Goal: Check status: Check status

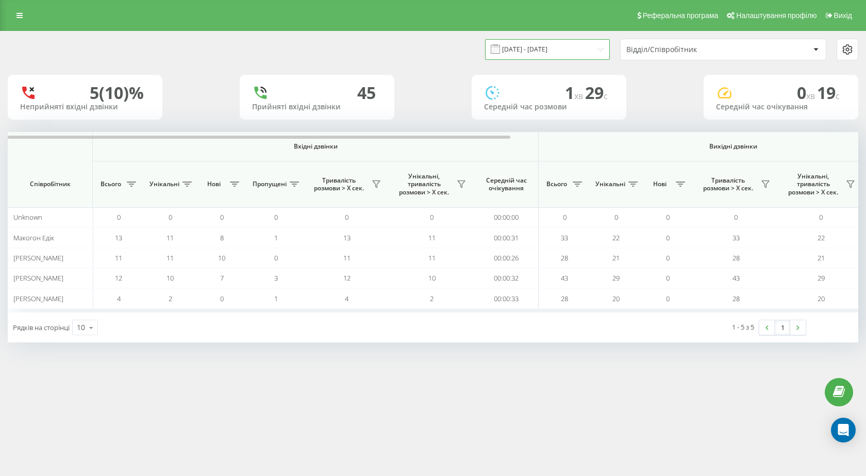
click at [563, 43] on input "[DATE] - [DATE]" at bounding box center [547, 49] width 125 height 20
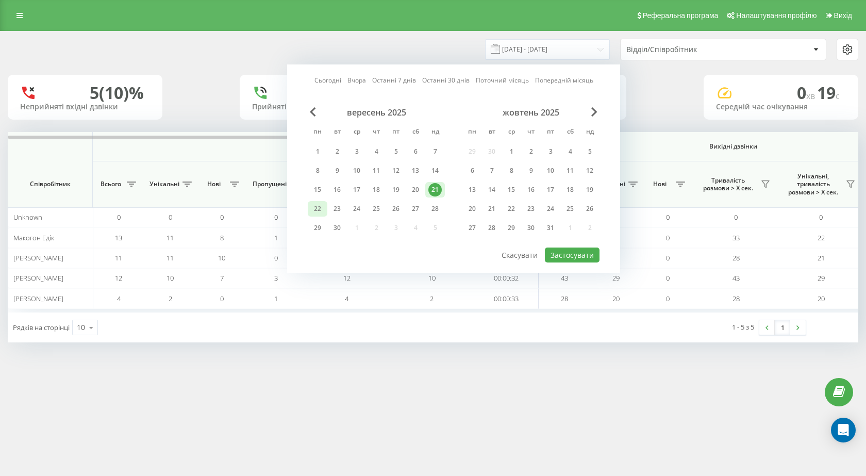
click at [320, 207] on div "22" at bounding box center [317, 208] width 13 height 13
click at [564, 253] on button "Застосувати" at bounding box center [572, 255] width 55 height 15
type input "[DATE] - [DATE]"
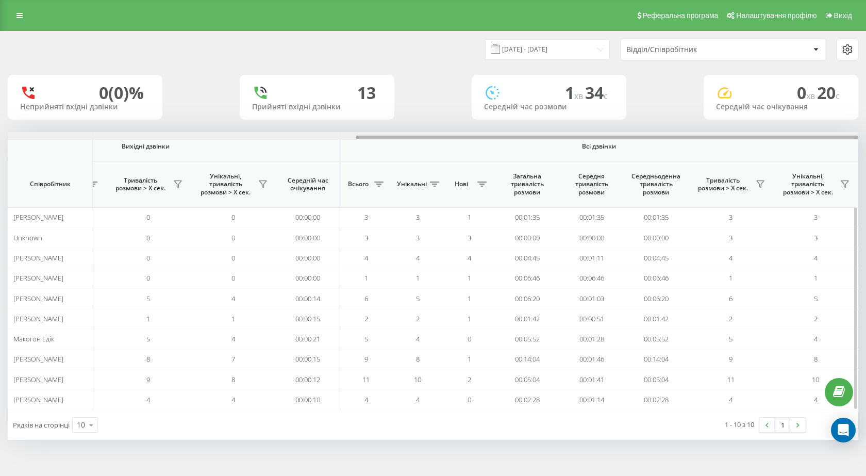
click at [420, 135] on div at bounding box center [433, 136] width 851 height 8
click at [285, 137] on div at bounding box center [433, 136] width 851 height 8
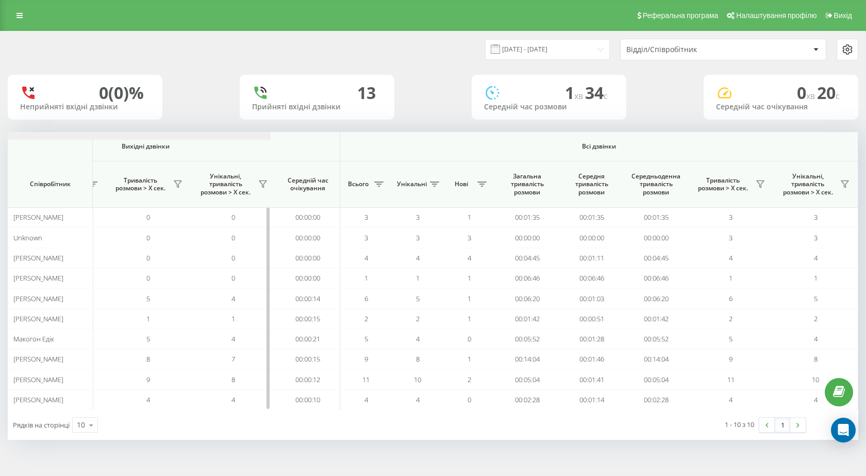
scroll to position [0, 0]
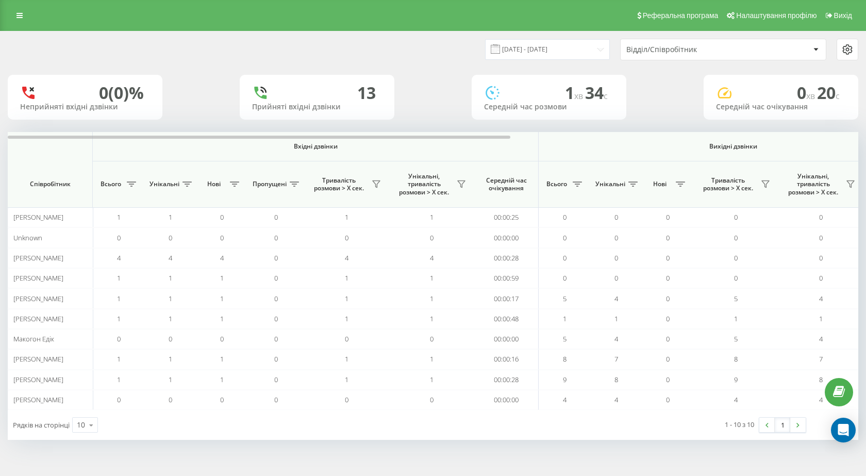
click at [640, 129] on div "[DATE] - [DATE] Відділ/Співробітник 0 (0)% Неприйняті вхідні дзвінки [GEOGRAPHI…" at bounding box center [433, 235] width 851 height 408
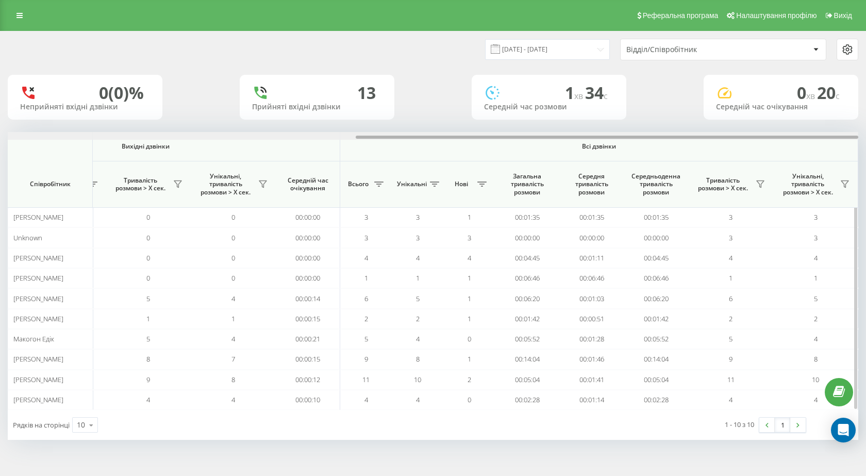
click at [641, 133] on div at bounding box center [433, 136] width 851 height 8
